Goal: Task Accomplishment & Management: Complete application form

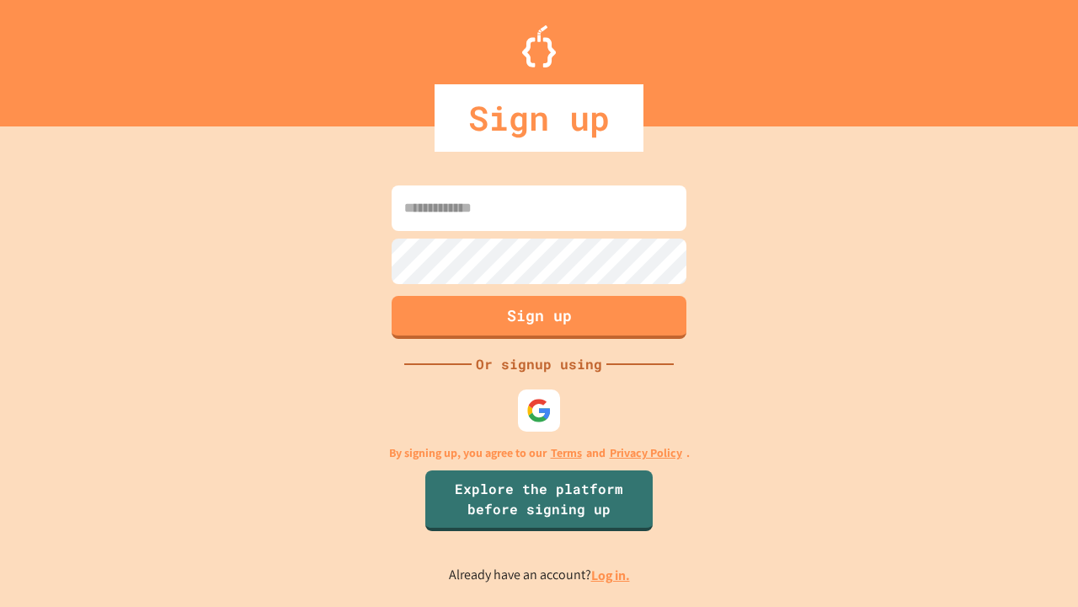
click at [612, 575] on link "Log in." at bounding box center [610, 575] width 39 height 18
